Goal: Task Accomplishment & Management: Complete application form

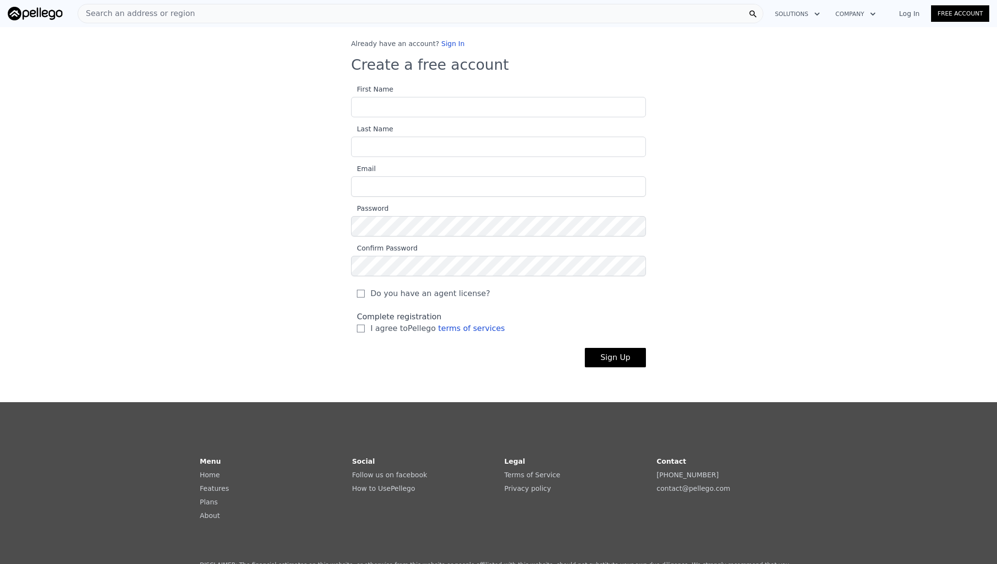
click at [431, 102] on input "First Name" at bounding box center [498, 107] width 295 height 20
type input "[PERSON_NAME]"
type input "[EMAIL_ADDRESS][PERSON_NAME][DOMAIN_NAME]"
click at [701, 225] on div "Already have an account? Sign In Create a free account First Name [PERSON_NAME]…" at bounding box center [498, 211] width 997 height 344
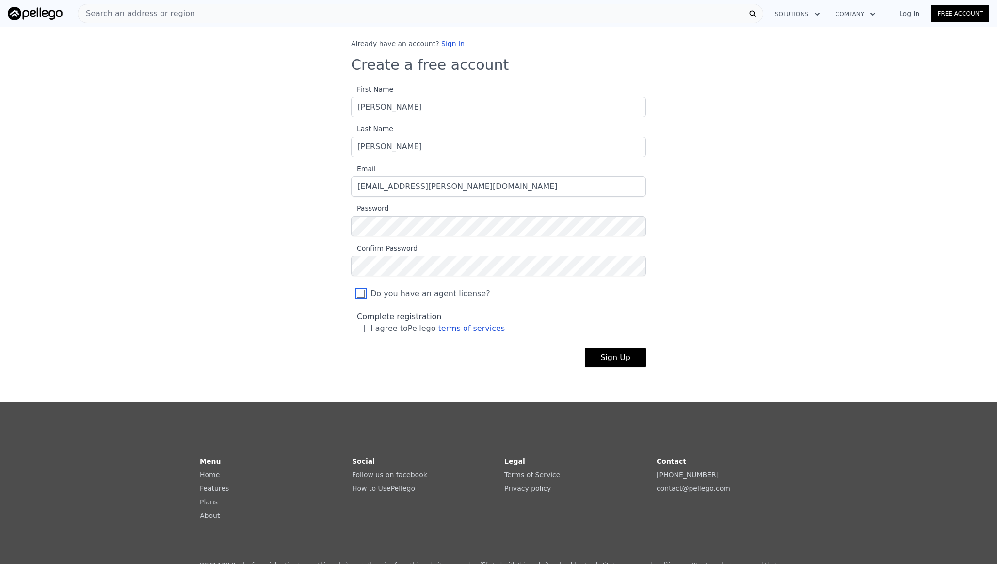
click at [358, 292] on input "Do you have an agent license?" at bounding box center [361, 294] width 8 height 8
checkbox input "true"
click at [359, 328] on input "I agree to Pellego terms of services" at bounding box center [361, 329] width 8 height 8
checkbox input "true"
click at [600, 356] on button "Sign Up" at bounding box center [615, 357] width 61 height 19
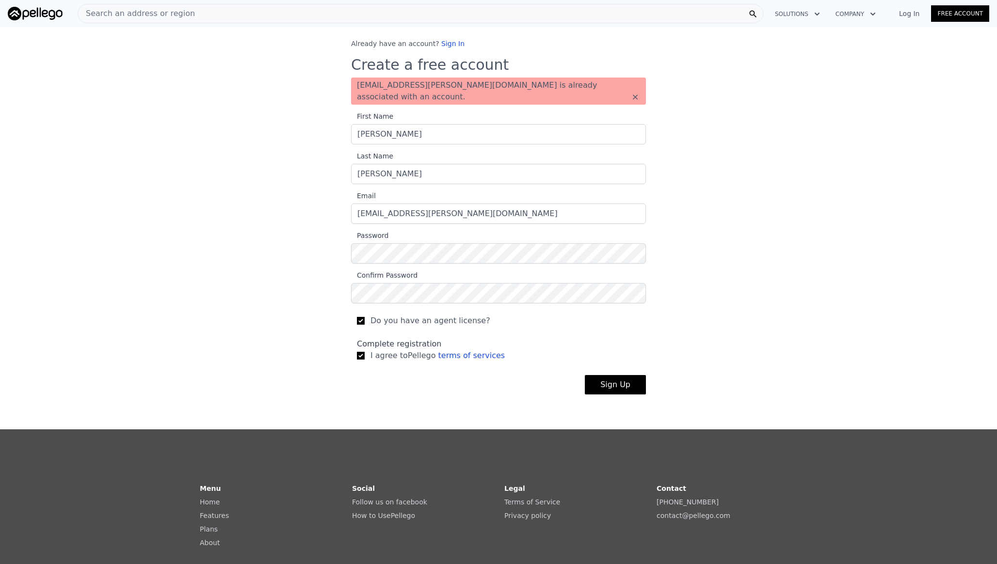
click at [817, 47] on div "Already have an account? Sign In Create a free account [EMAIL_ADDRESS][PERSON_N…" at bounding box center [498, 224] width 997 height 371
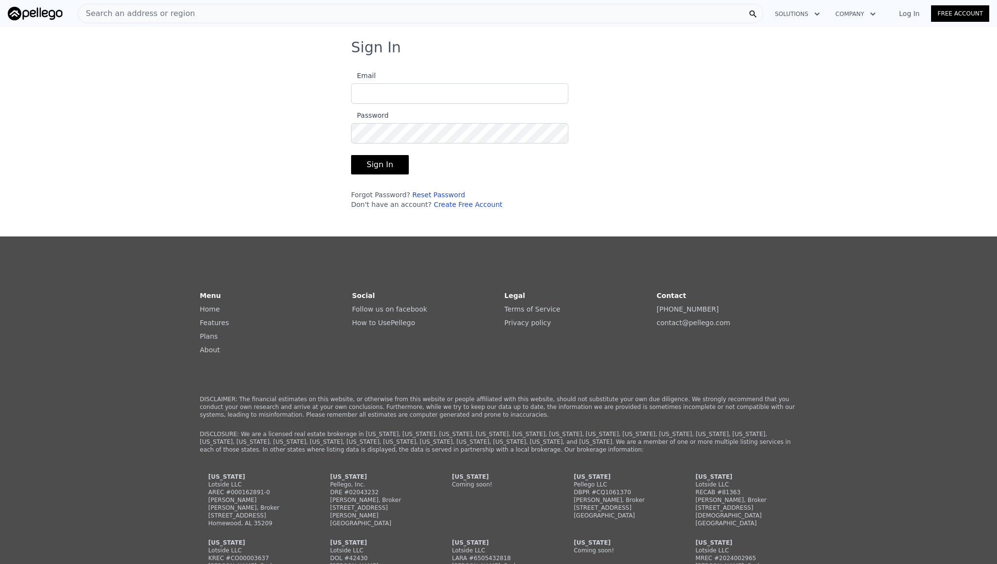
type input "[EMAIL_ADDRESS][PERSON_NAME][DOMAIN_NAME]"
click at [386, 163] on button "Sign In" at bounding box center [380, 164] width 58 height 19
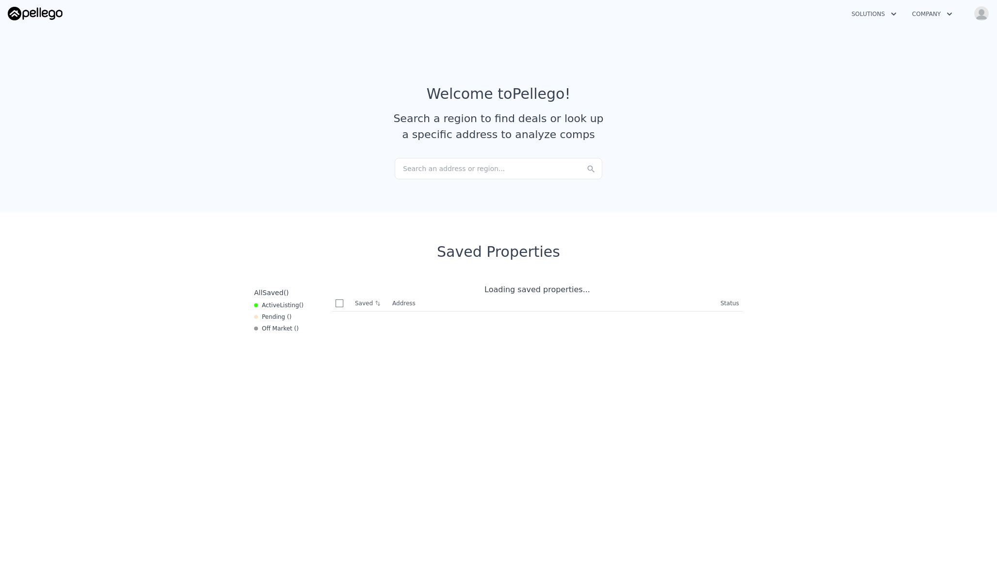
checkbox input "true"
